Goal: Transaction & Acquisition: Book appointment/travel/reservation

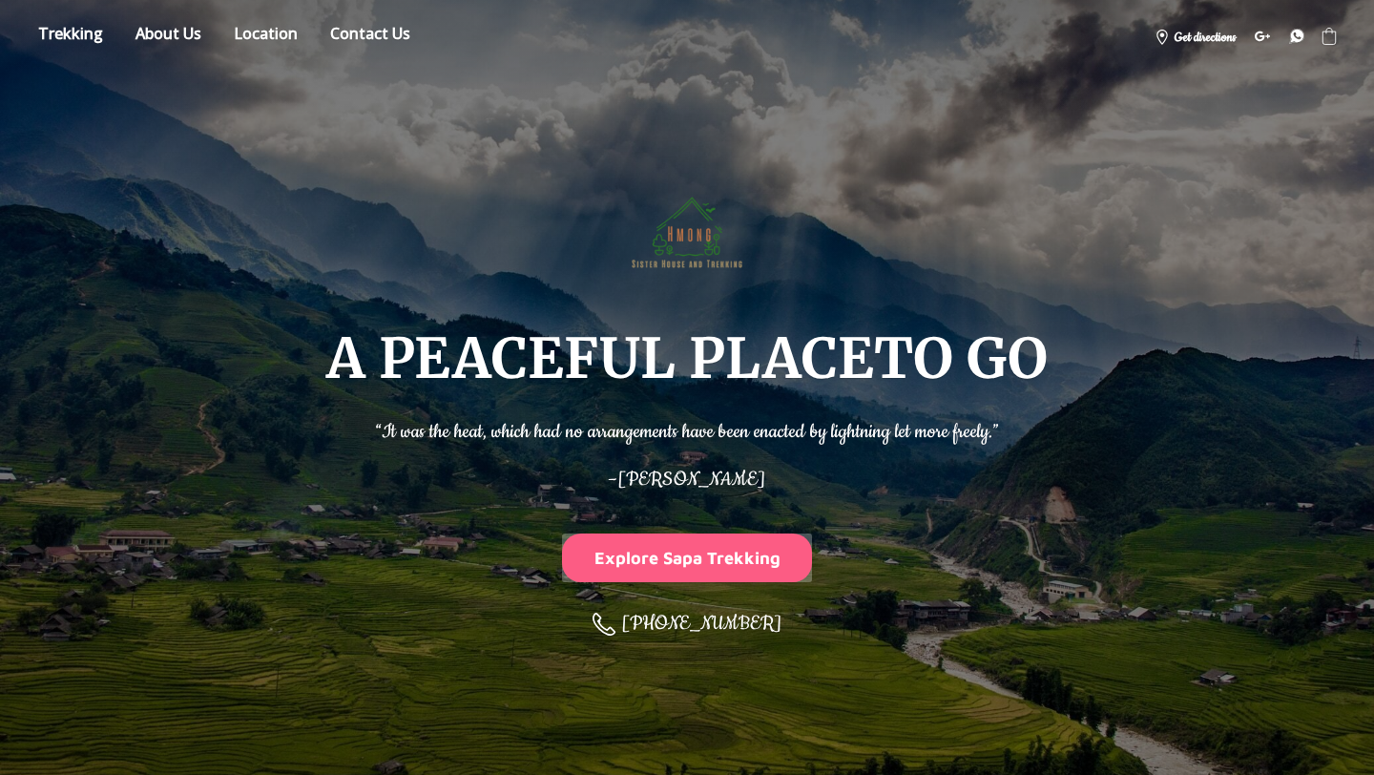
click at [734, 560] on button "Explore Sapa Trekking" at bounding box center [687, 557] width 250 height 49
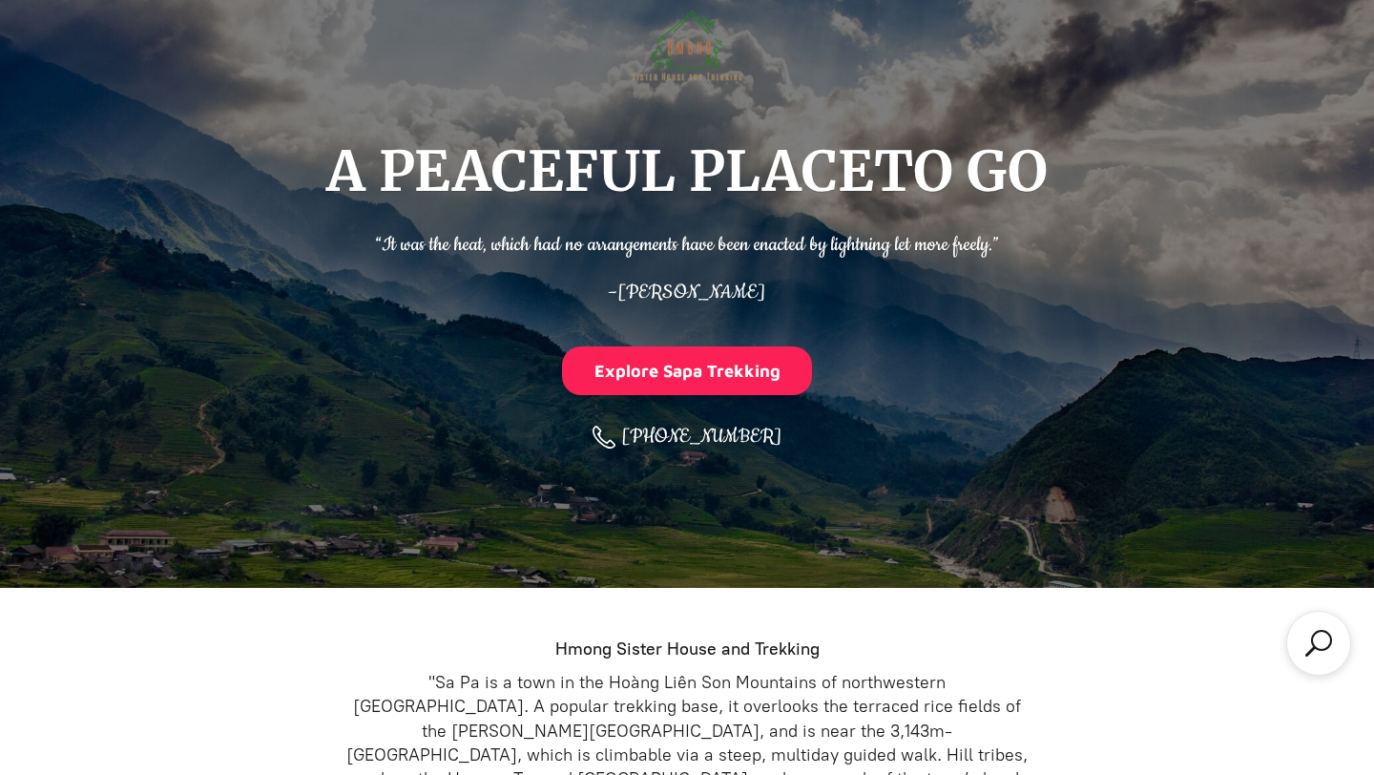
scroll to position [214, 0]
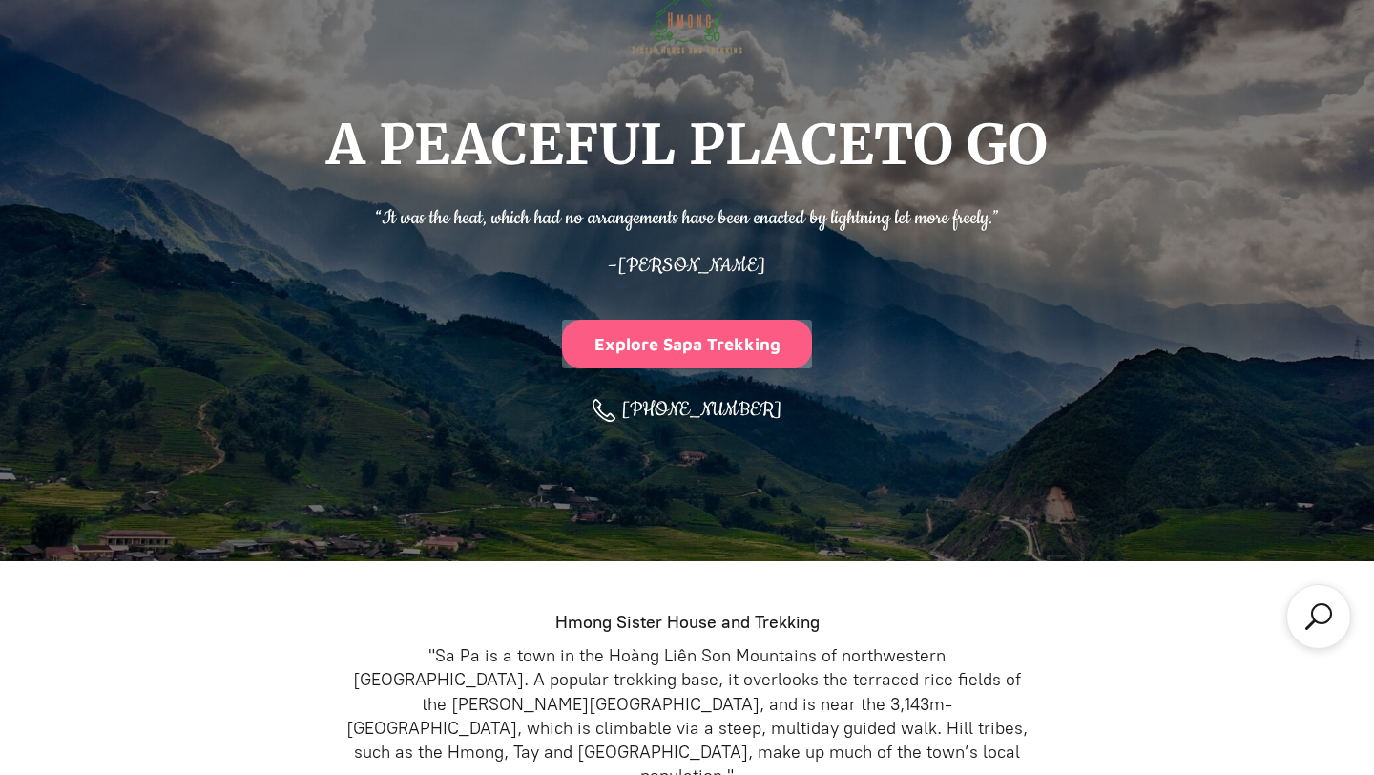
click at [705, 344] on button "Explore Sapa Trekking" at bounding box center [687, 344] width 250 height 49
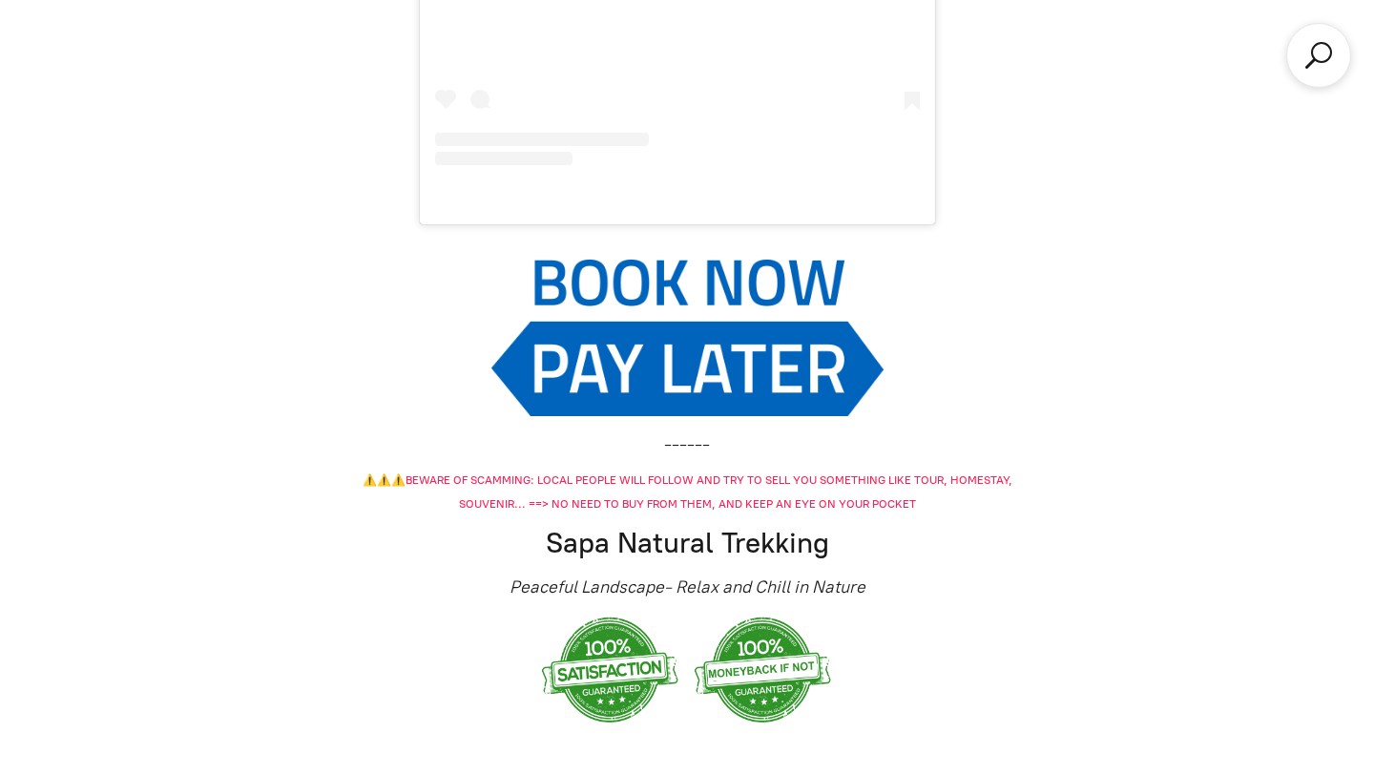
scroll to position [2651, 0]
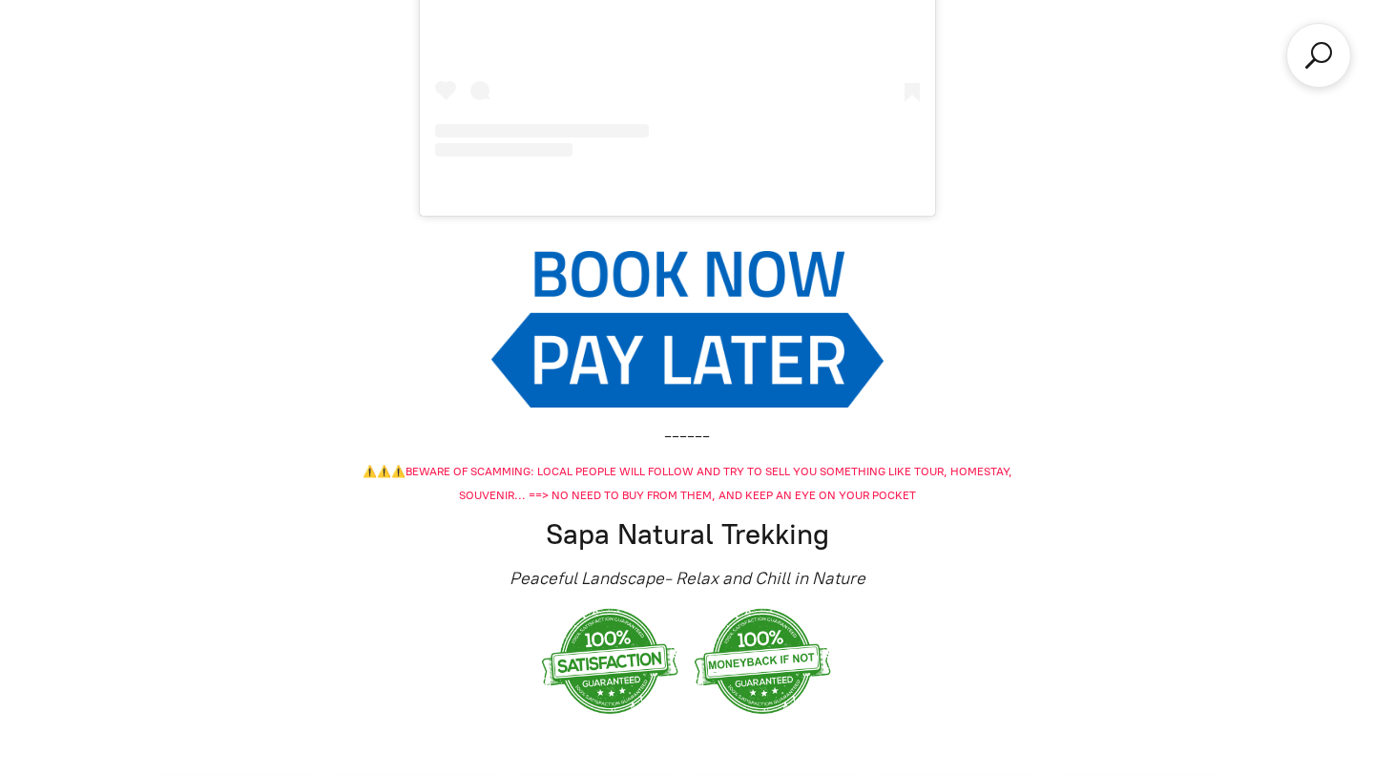
click at [705, 340] on img at bounding box center [687, 328] width 393 height 157
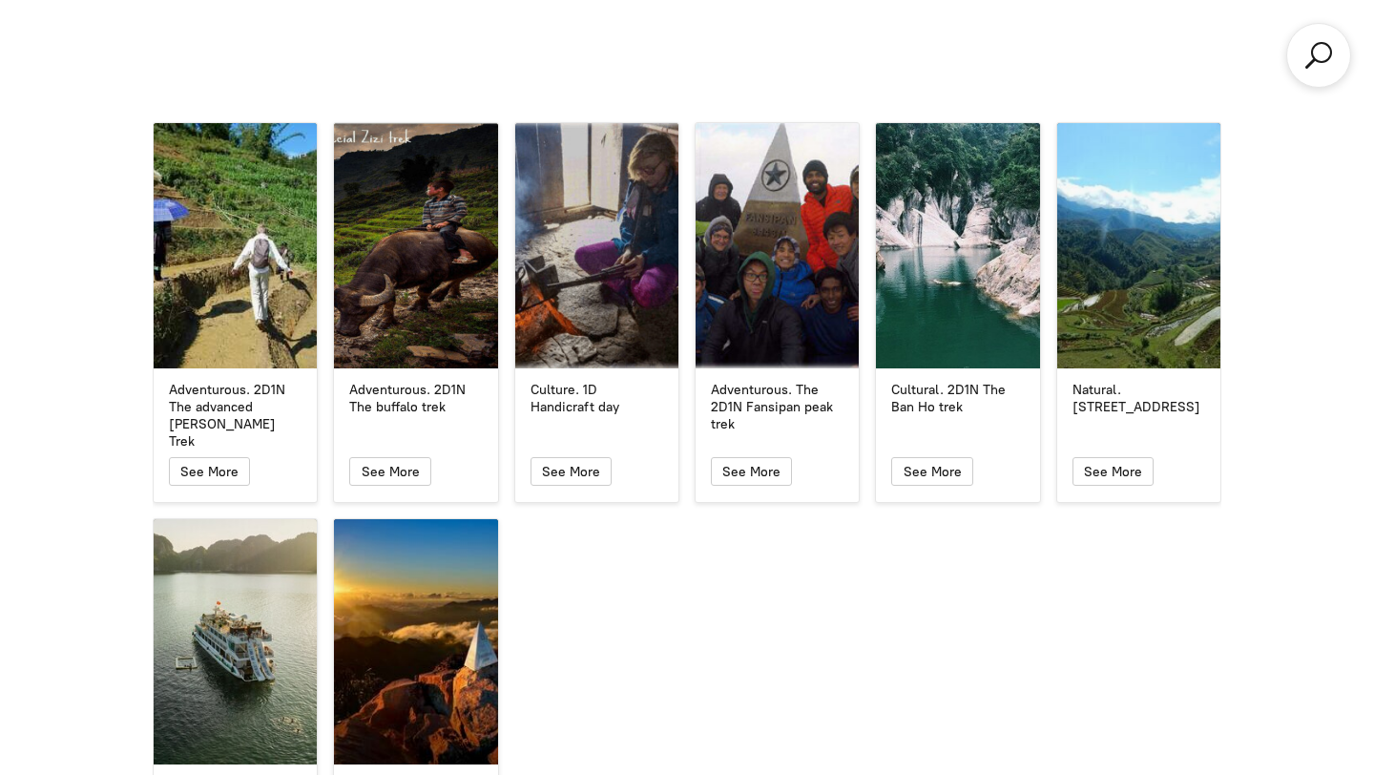
scroll to position [4811, 0]
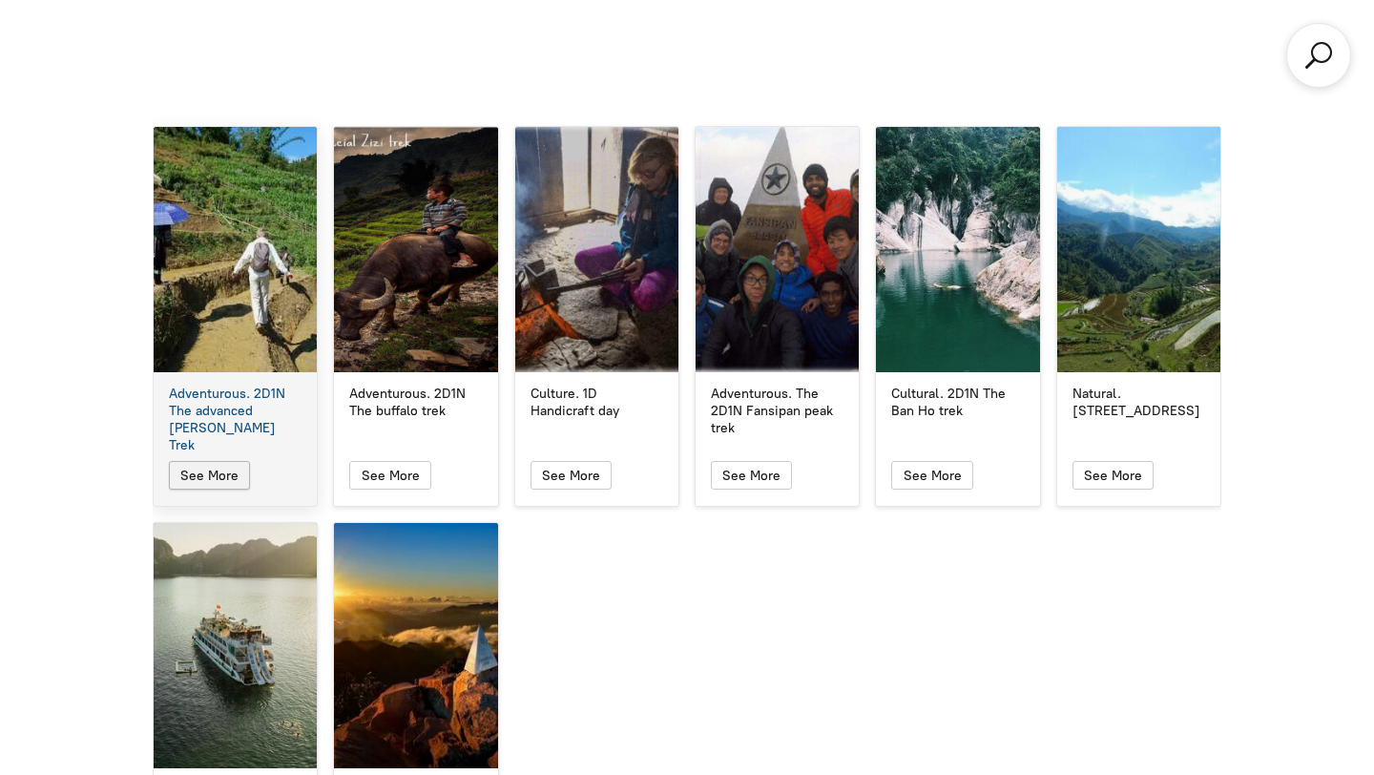
click at [217, 464] on icon "button" at bounding box center [209, 475] width 16 height 23
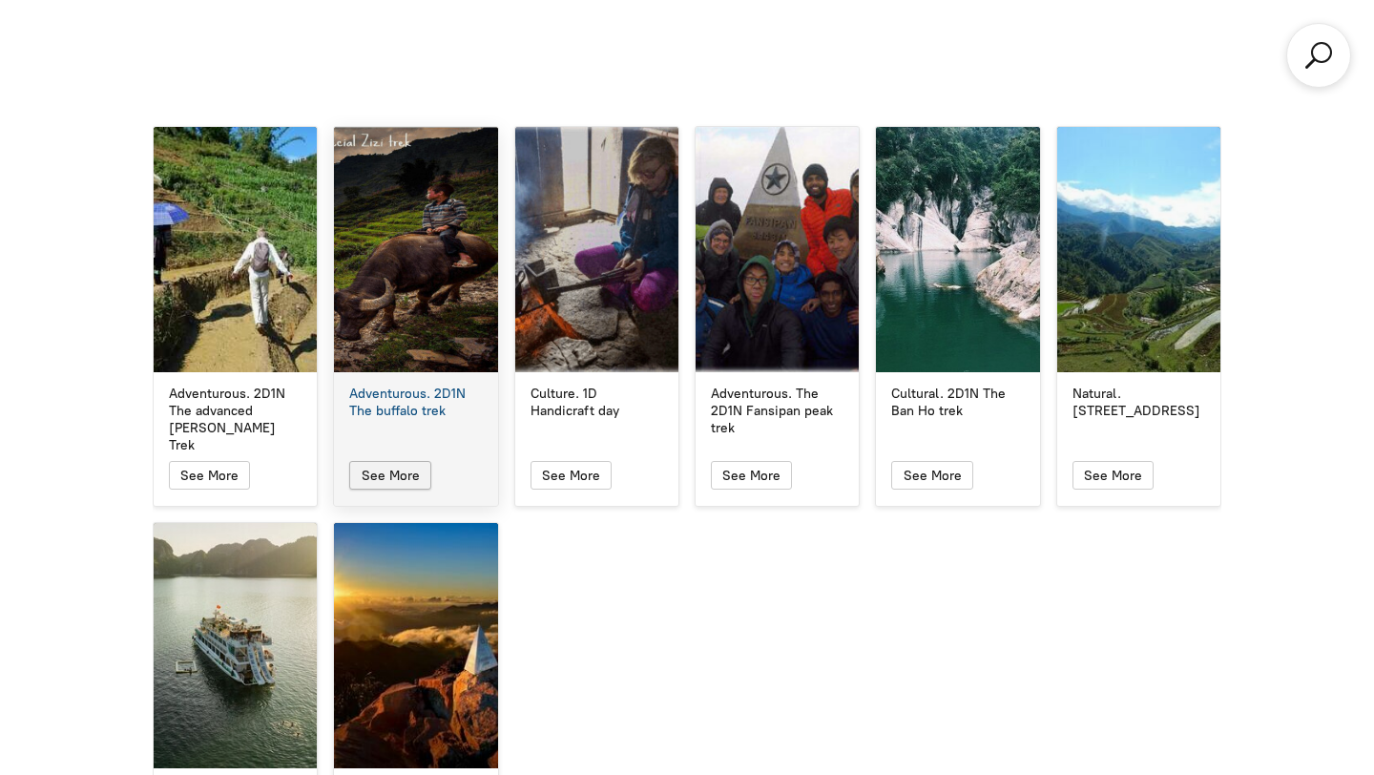
click at [395, 464] on icon "button" at bounding box center [390, 475] width 16 height 23
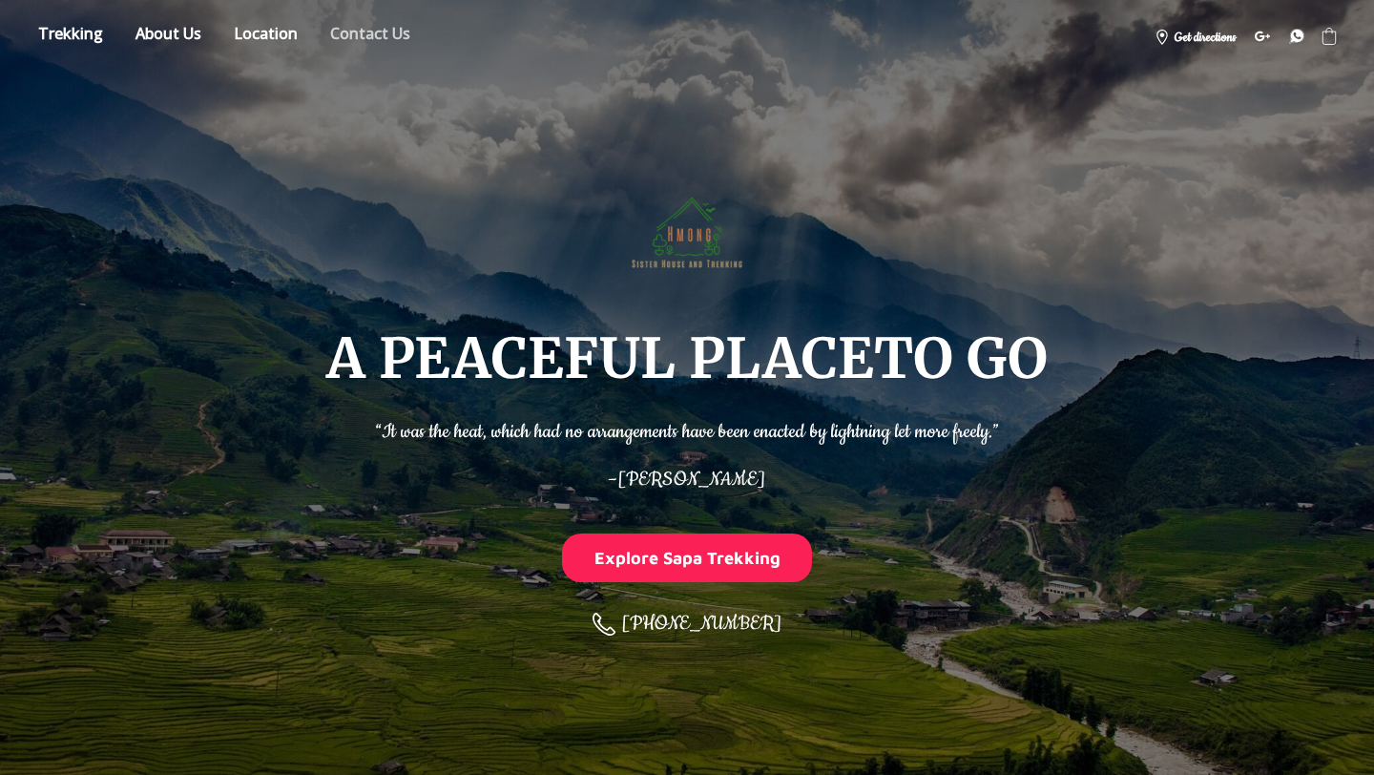
click at [366, 30] on link "Contact us" at bounding box center [370, 36] width 109 height 33
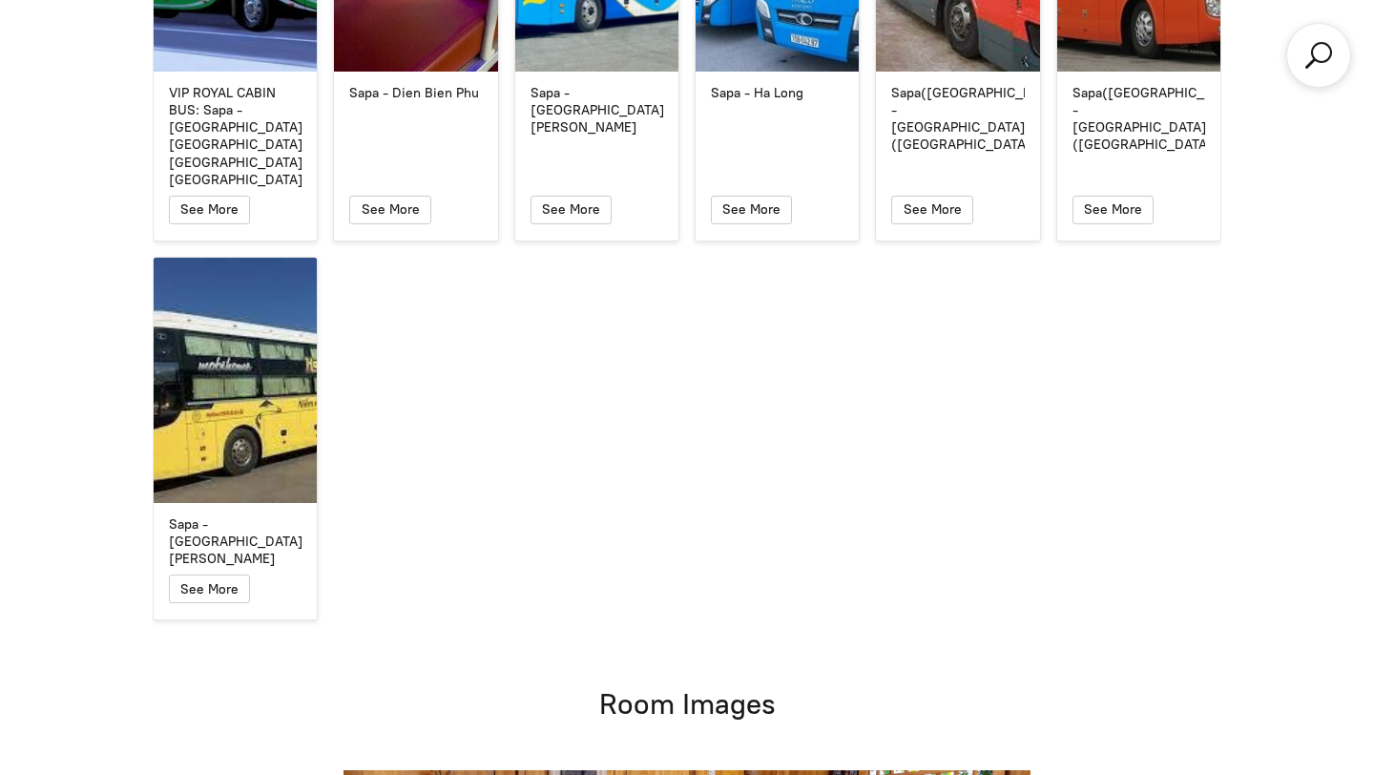
scroll to position [11610, 0]
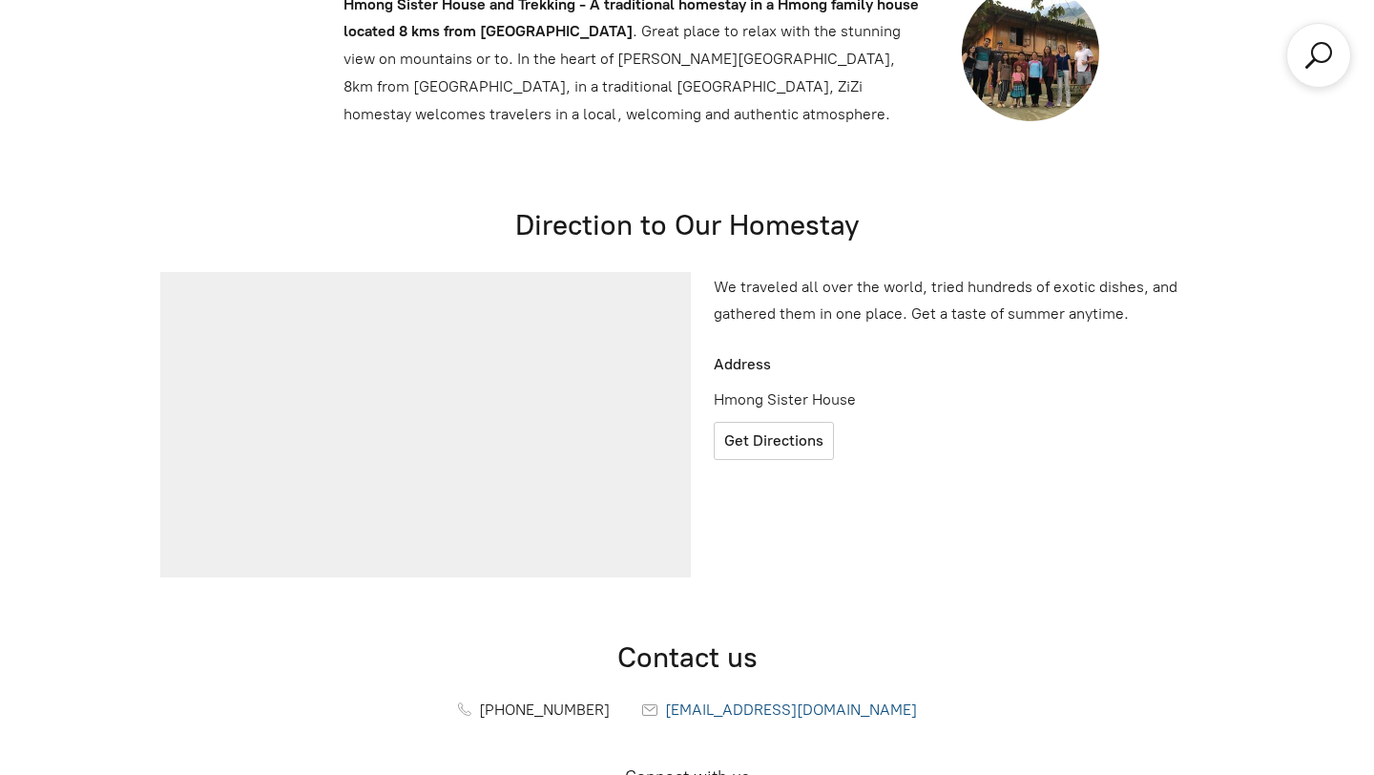
click at [668, 701] on span "[EMAIL_ADDRESS][DOMAIN_NAME]" at bounding box center [791, 710] width 252 height 18
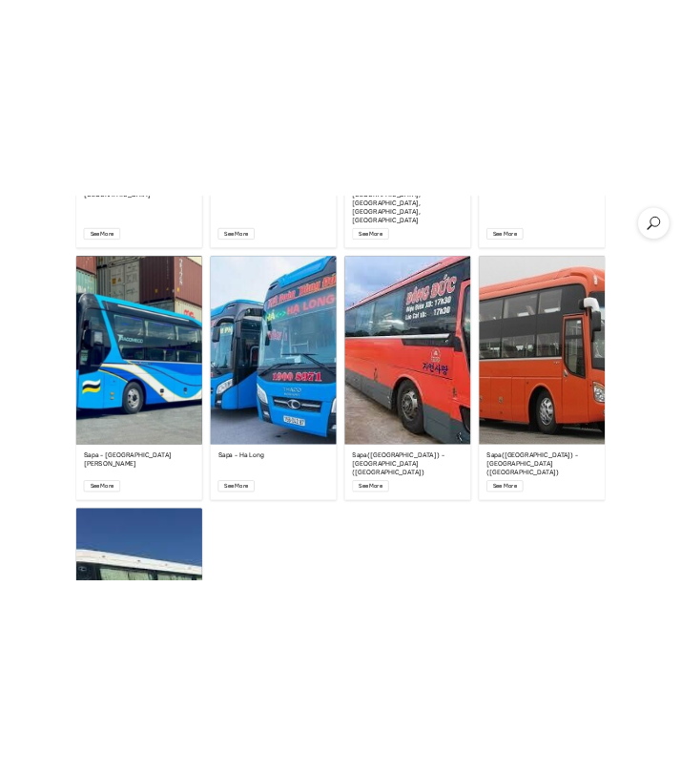
scroll to position [13577, 0]
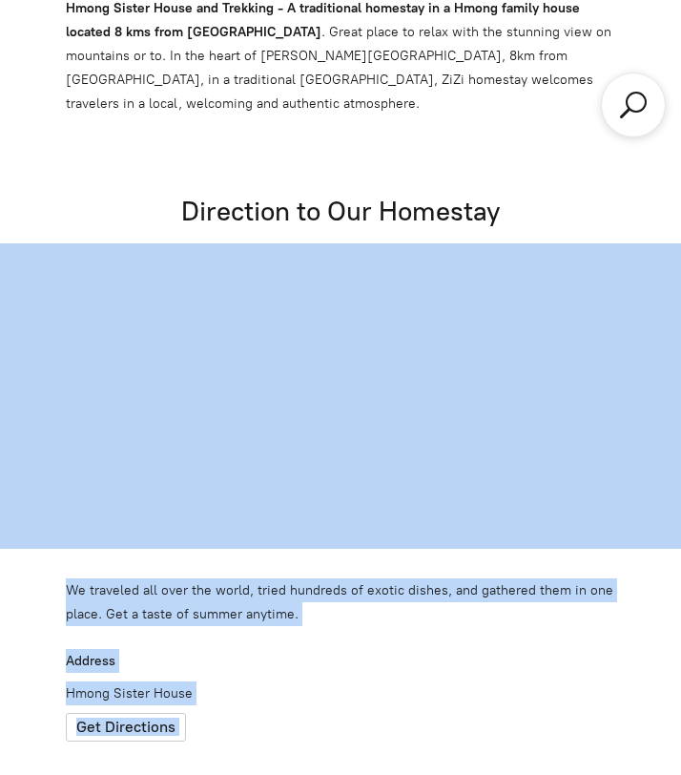
drag, startPoint x: 680, startPoint y: 483, endPoint x: 1099, endPoint y: 378, distance: 432.9
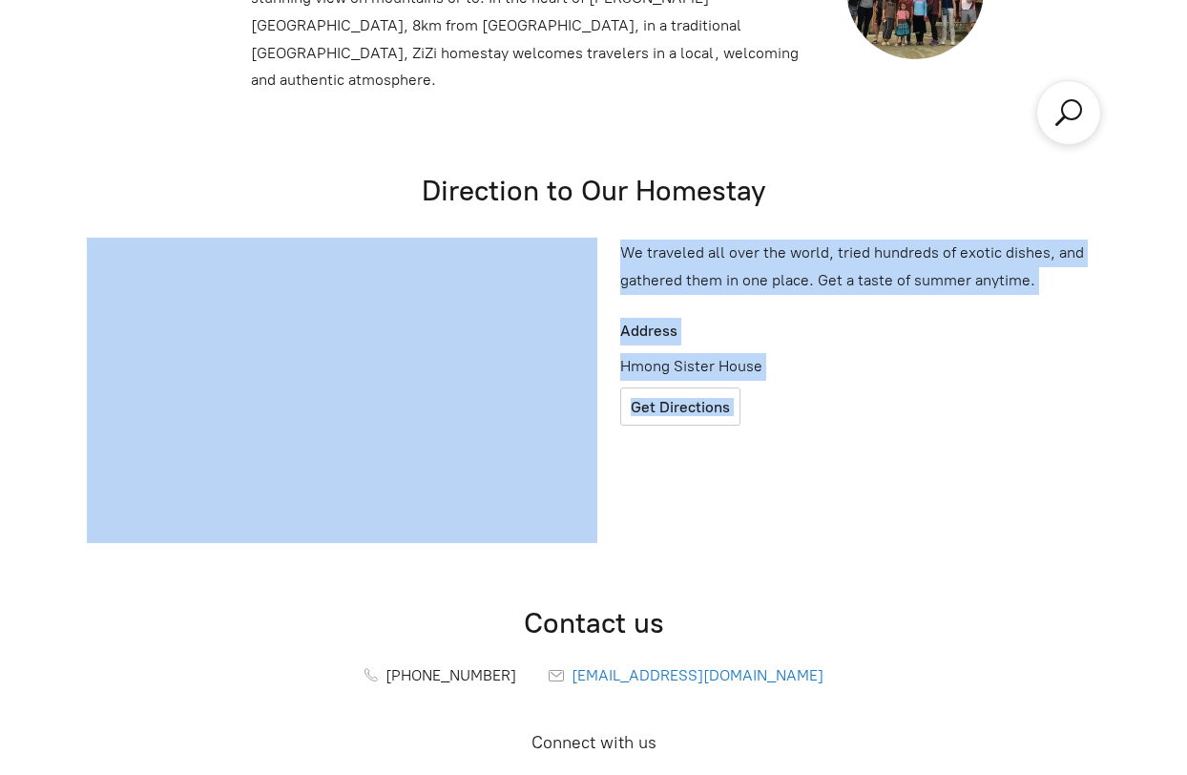
scroll to position [11610, 0]
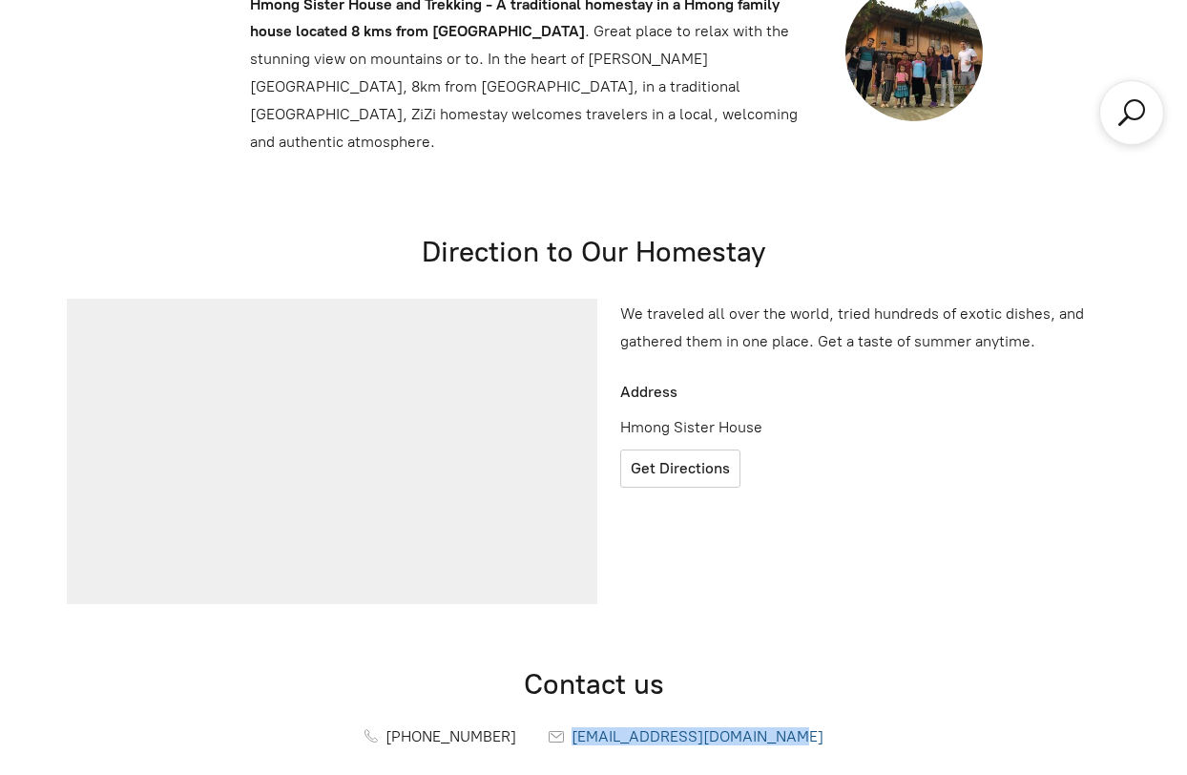
drag, startPoint x: 803, startPoint y: 457, endPoint x: 575, endPoint y: 450, distance: 227.3
click at [575, 718] on div "[PHONE_NUMBER] [EMAIL_ADDRESS][DOMAIN_NAME]" at bounding box center [593, 736] width 1069 height 37
copy span "[EMAIL_ADDRESS][DOMAIN_NAME]"
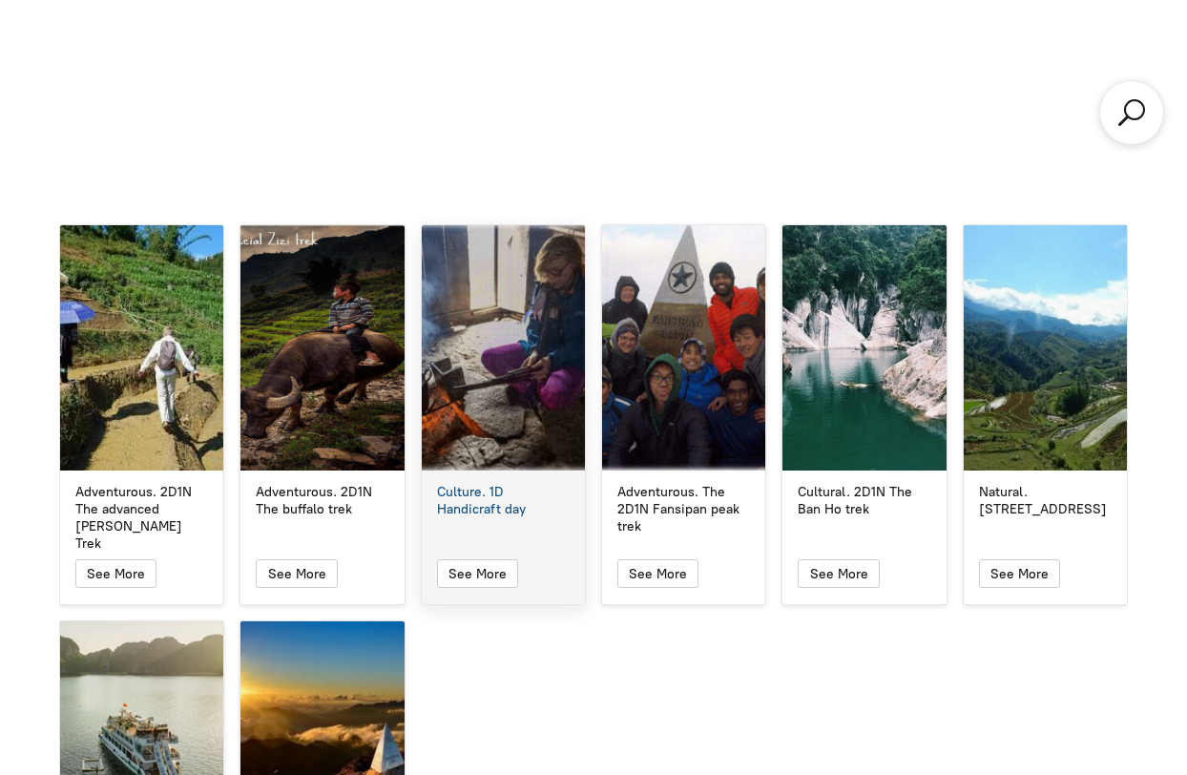
scroll to position [4719, 0]
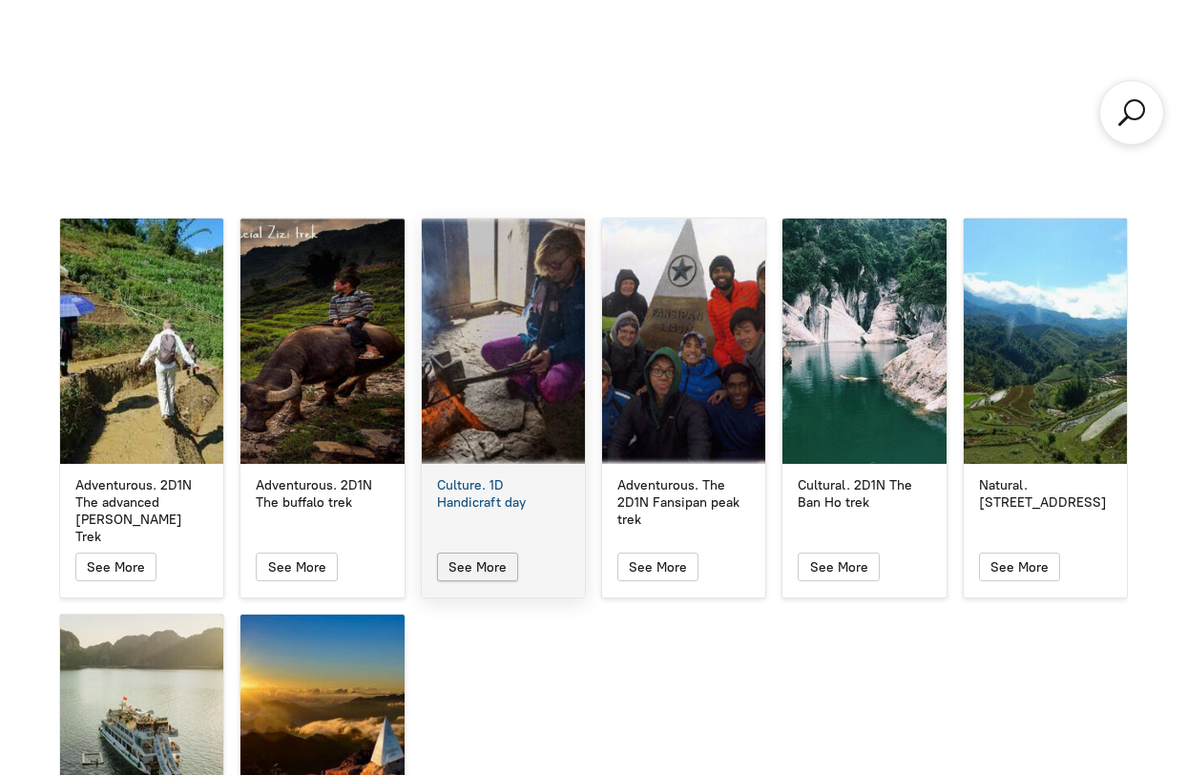
click at [474, 555] on icon "button" at bounding box center [478, 566] width 16 height 23
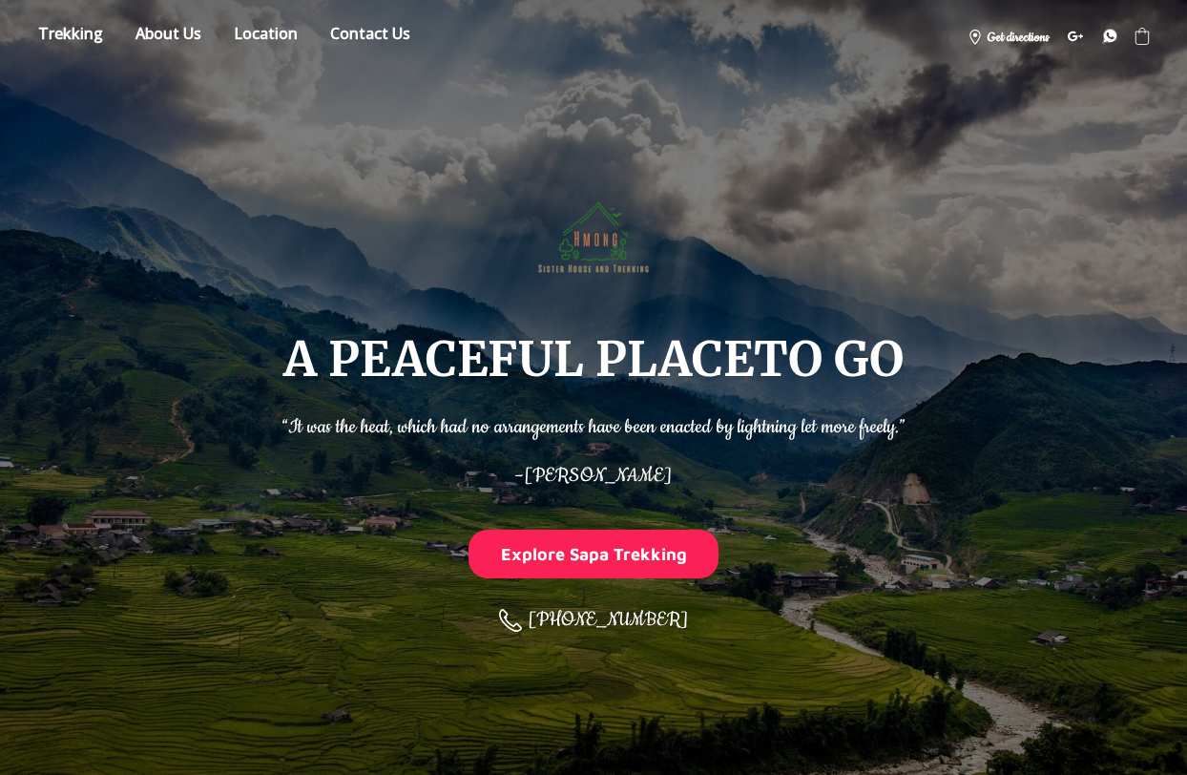
scroll to position [4719, 0]
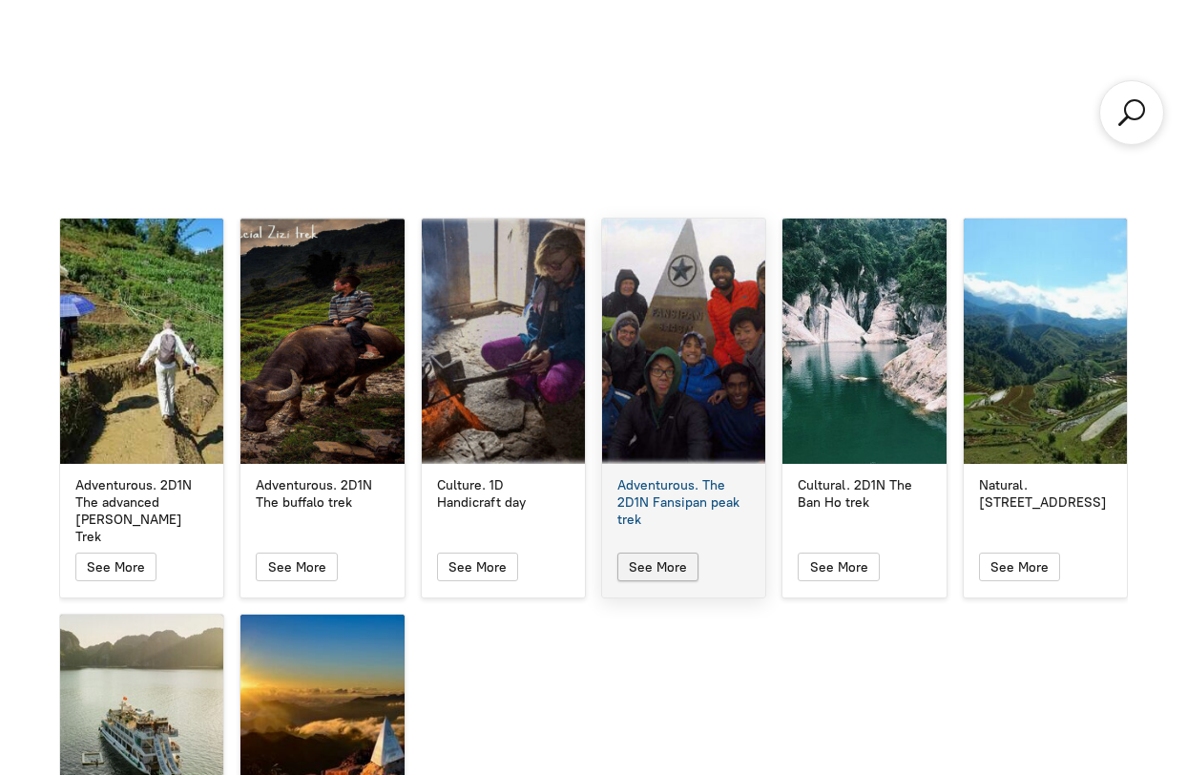
click at [668, 554] on span "button" at bounding box center [658, 567] width 24 height 27
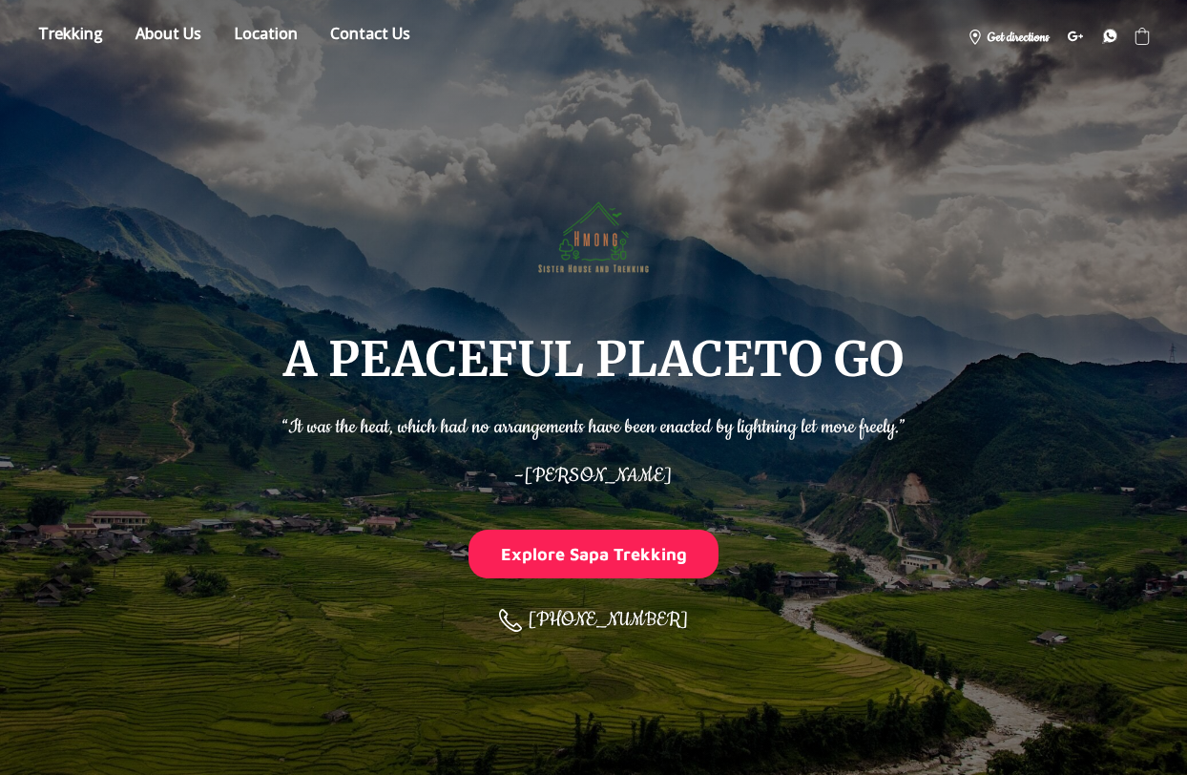
scroll to position [4719, 0]
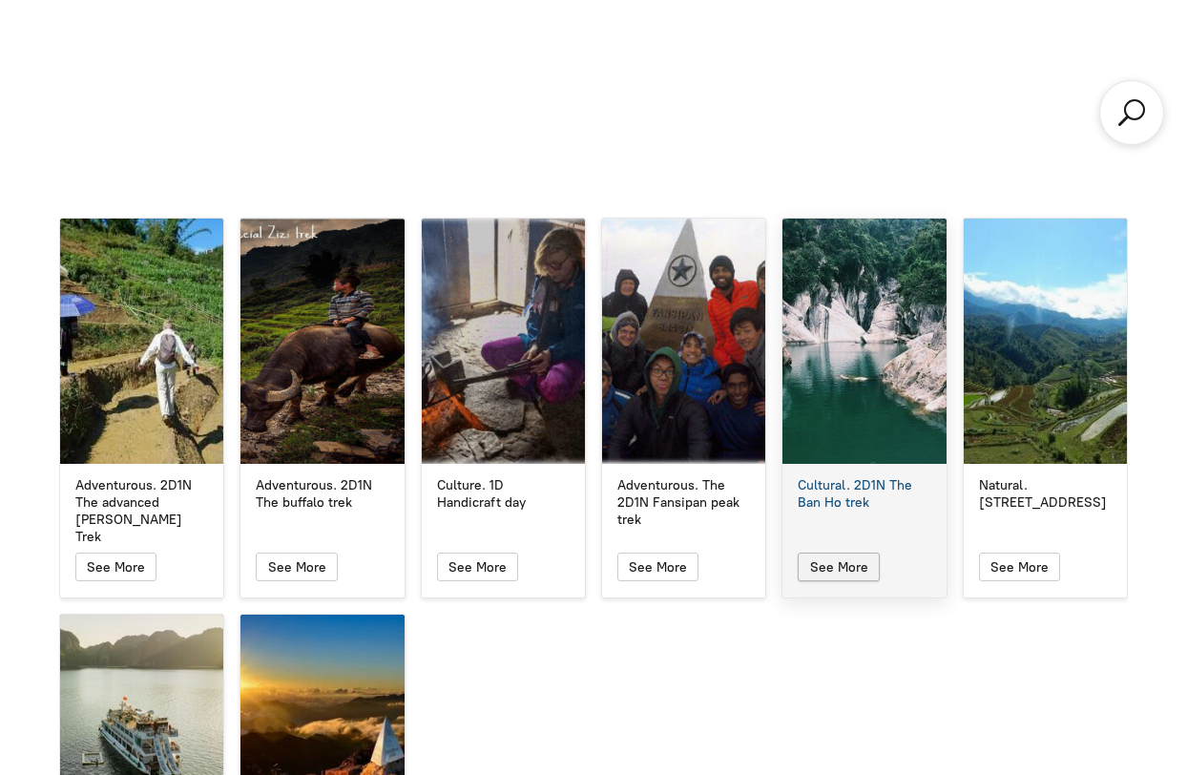
click at [849, 554] on span "button" at bounding box center [838, 567] width 24 height 27
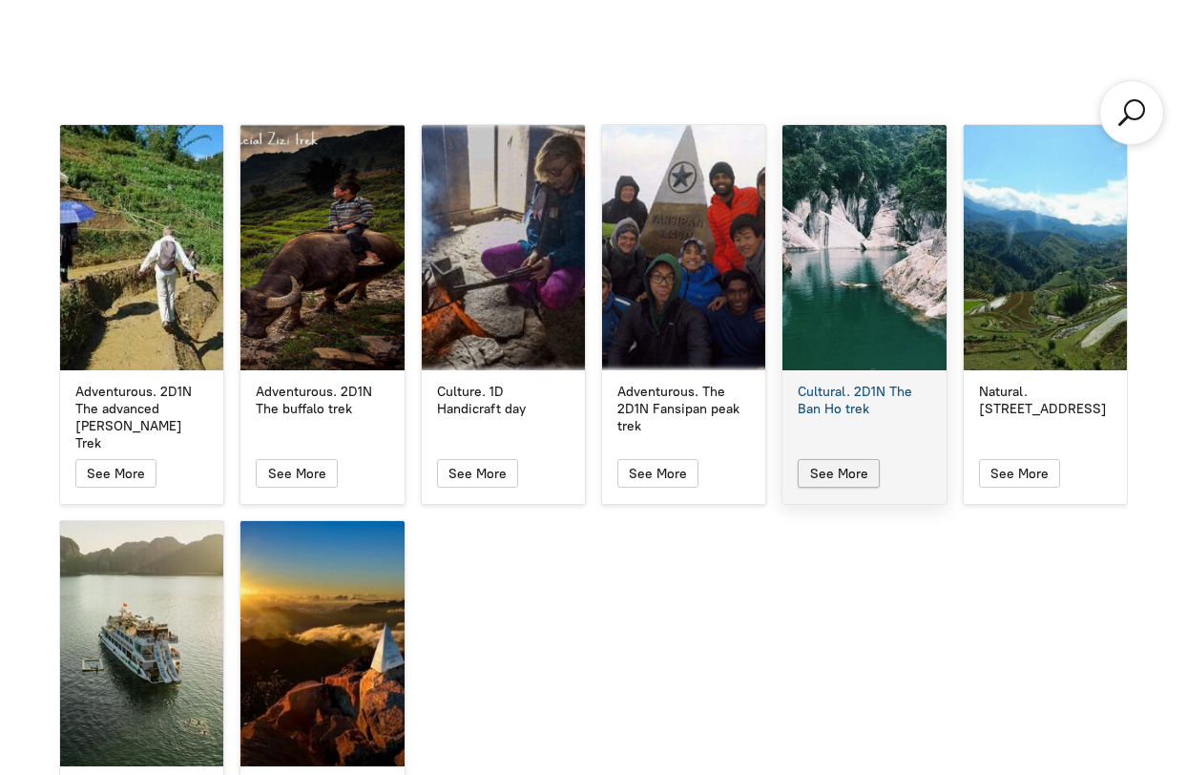
scroll to position [4816, 0]
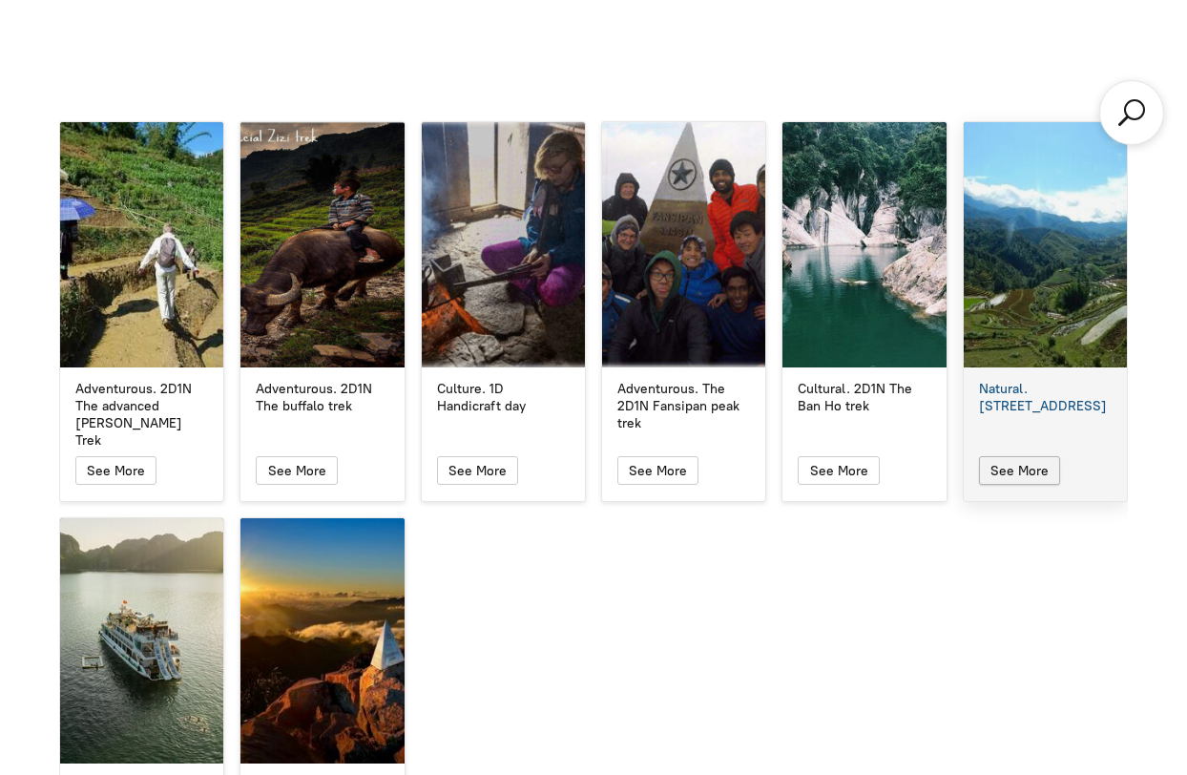
click at [1028, 457] on span "button" at bounding box center [1020, 470] width 24 height 27
